Goal: Information Seeking & Learning: Learn about a topic

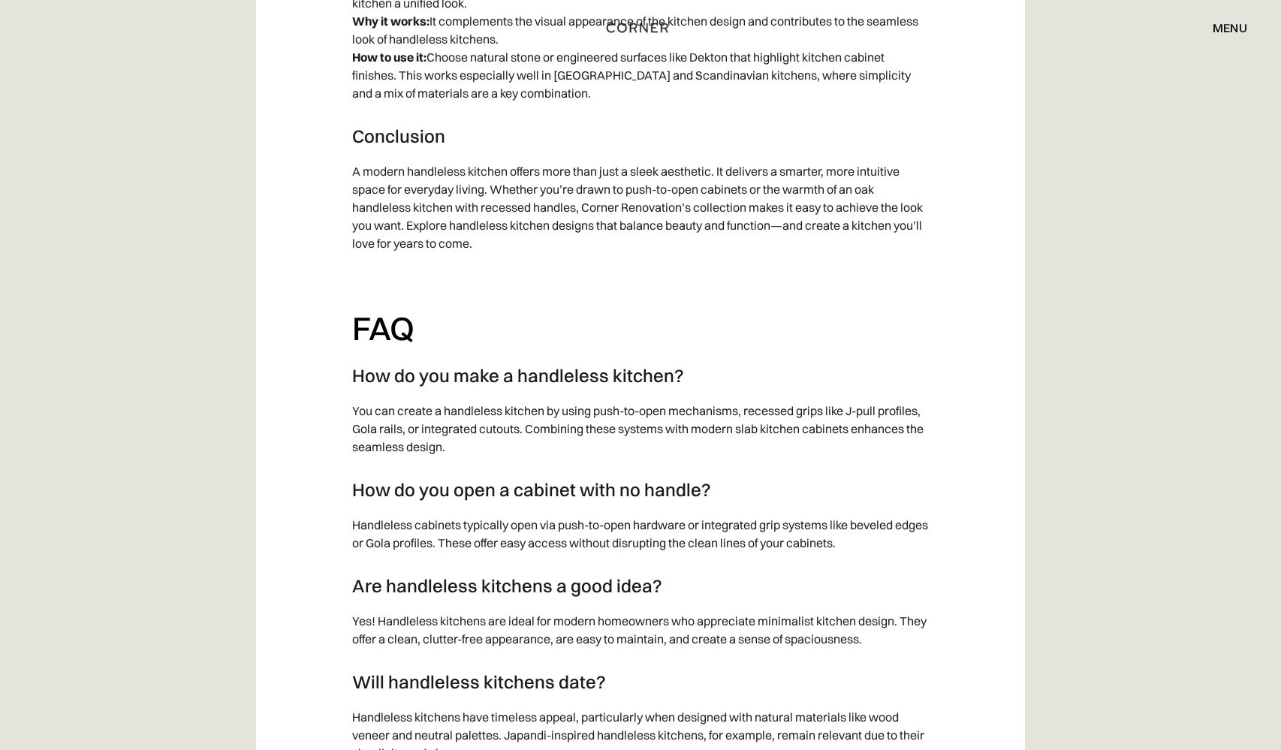
scroll to position [14819, 0]
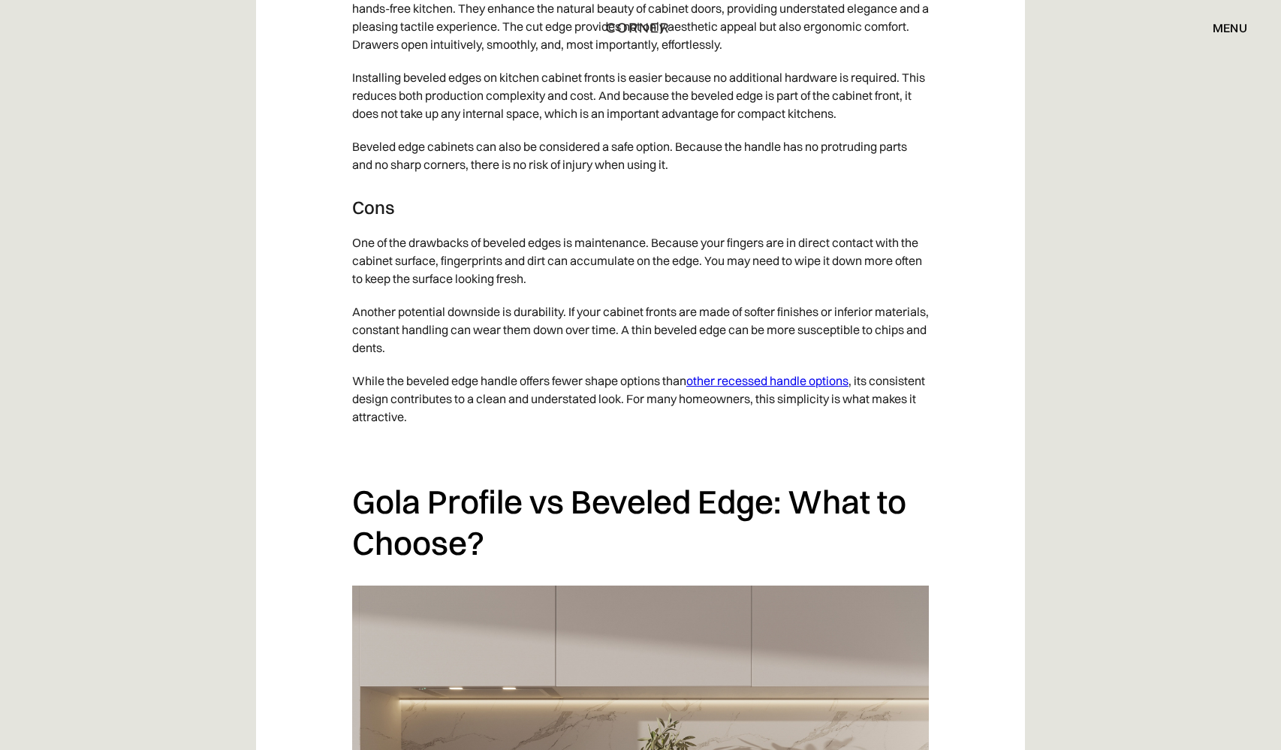
scroll to position [4535, 0]
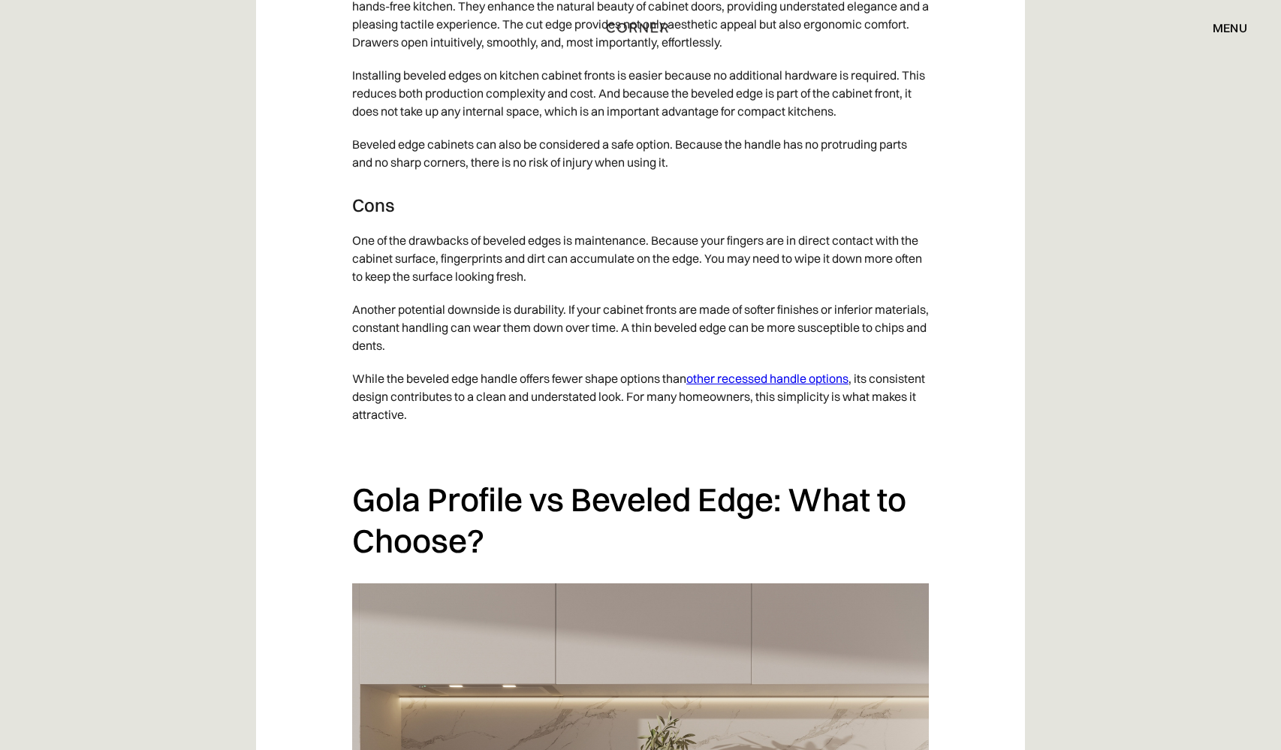
click at [753, 375] on link "other recessed handle options" at bounding box center [768, 378] width 162 height 15
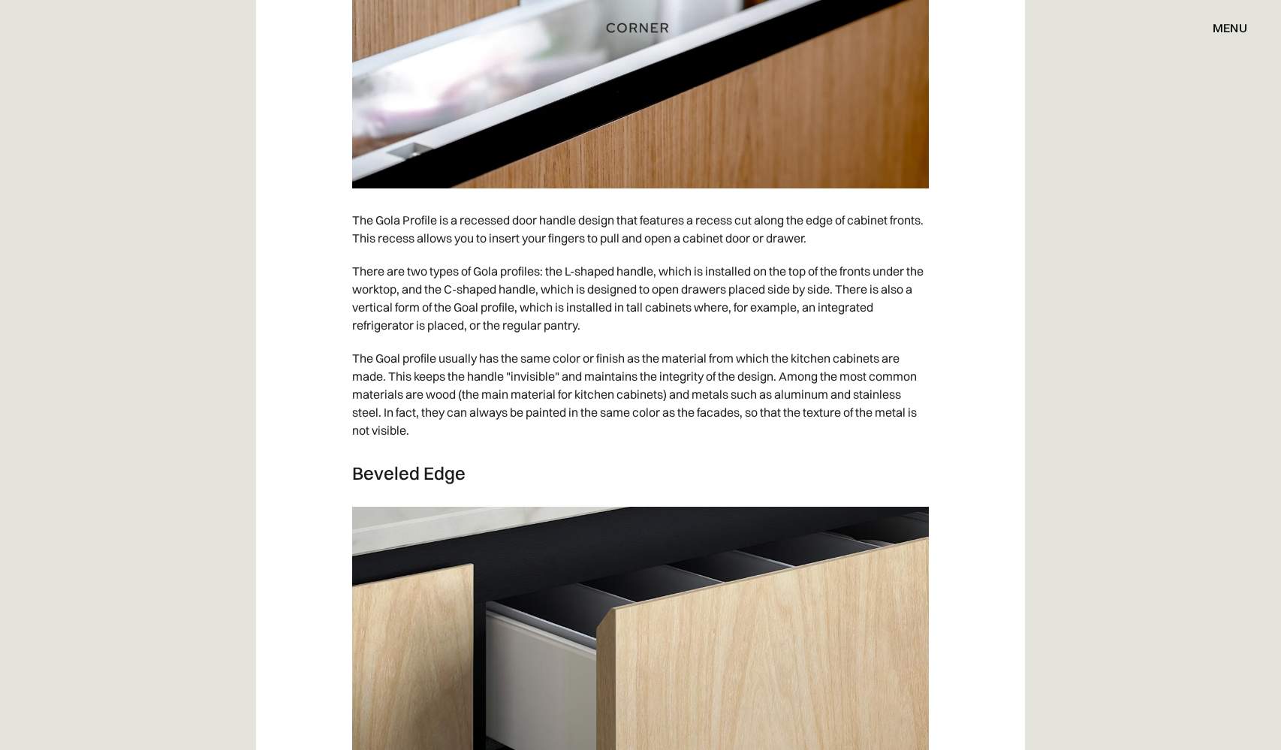
scroll to position [2700, 0]
